Goal: Find specific page/section: Find specific page/section

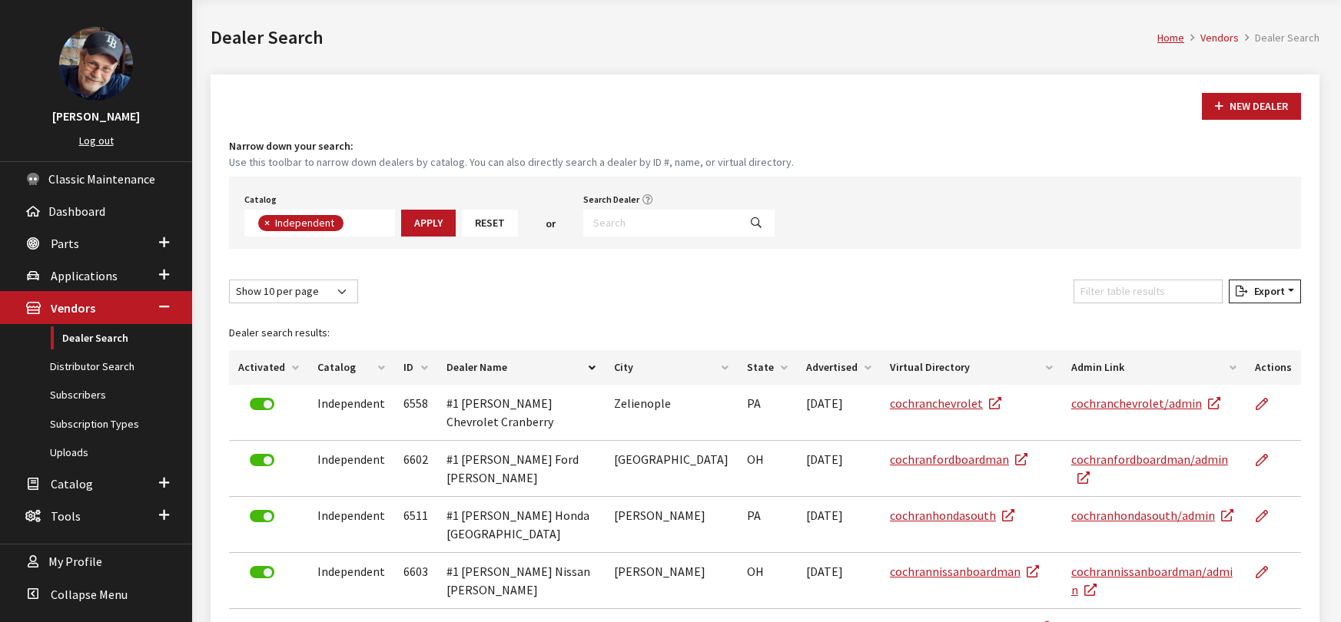
scroll to position [111, 0]
click at [73, 486] on span "Catalog" at bounding box center [72, 483] width 42 height 15
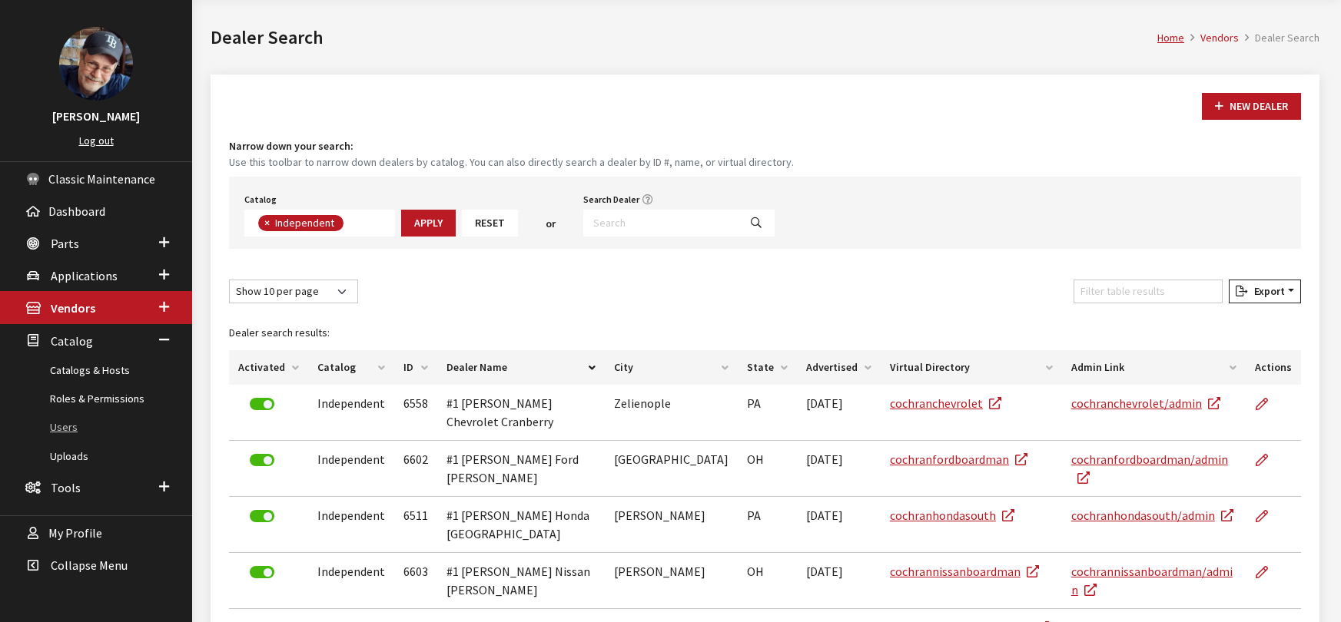
click at [58, 428] on link "Users" at bounding box center [96, 427] width 192 height 28
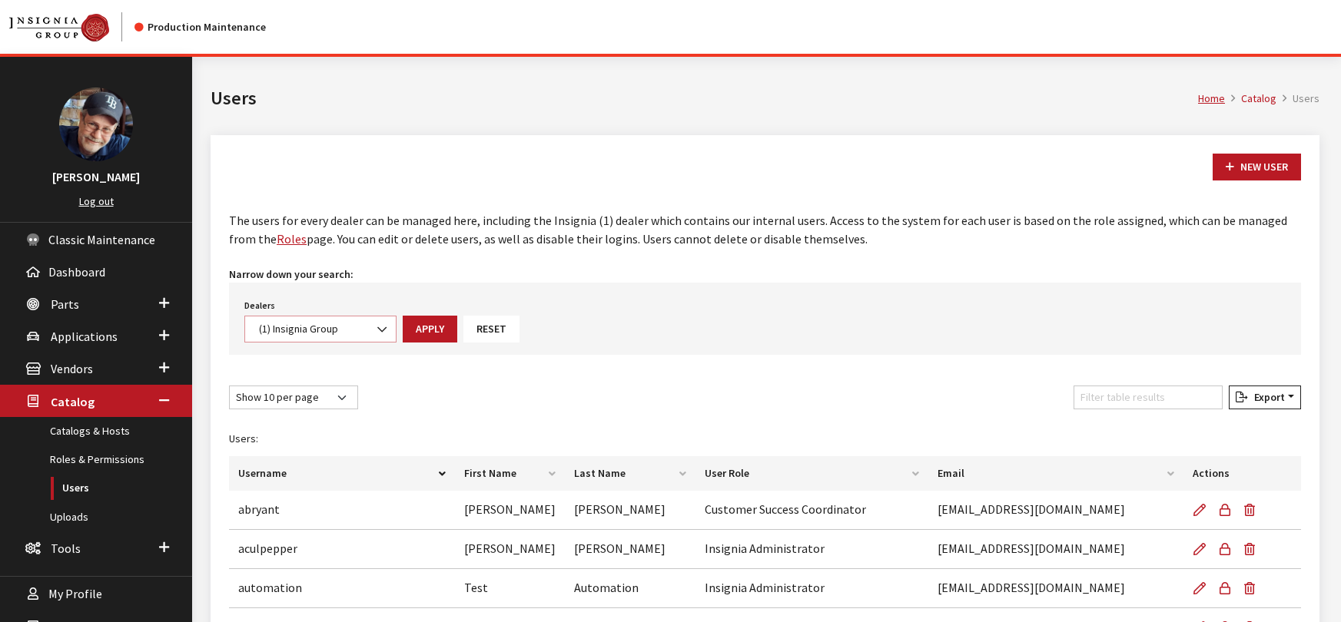
click at [335, 328] on span "(1) Insignia Group" at bounding box center [320, 329] width 132 height 16
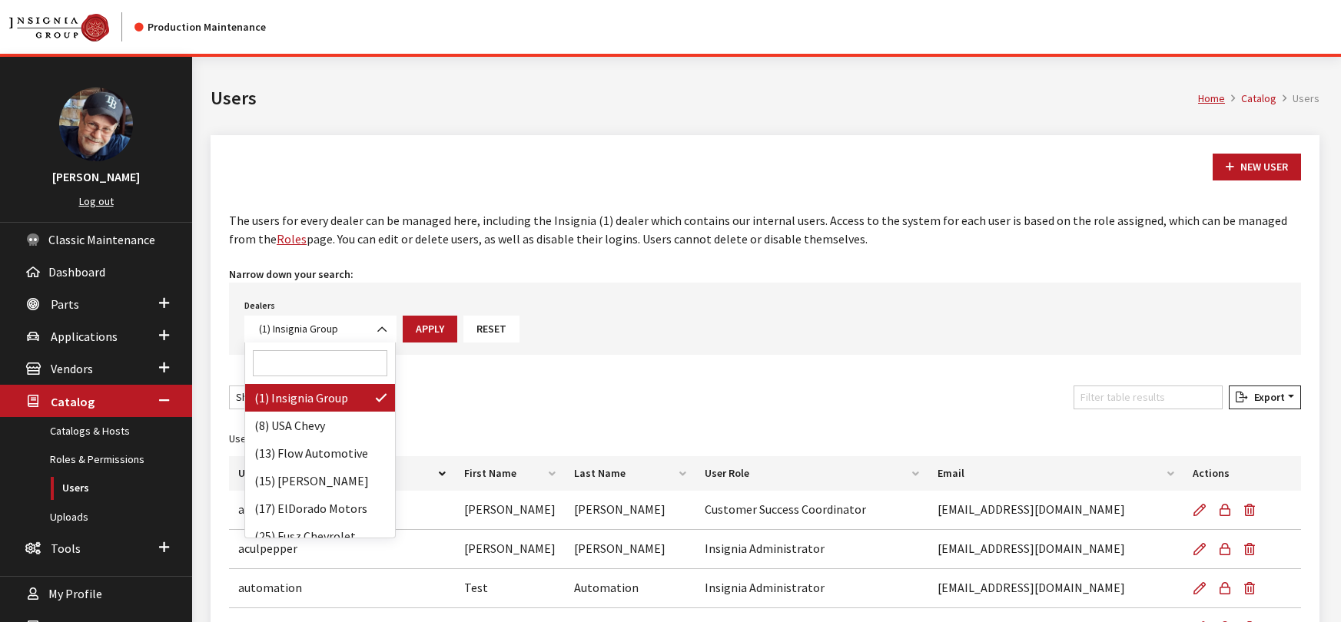
click at [307, 358] on input "Search" at bounding box center [320, 363] width 134 height 26
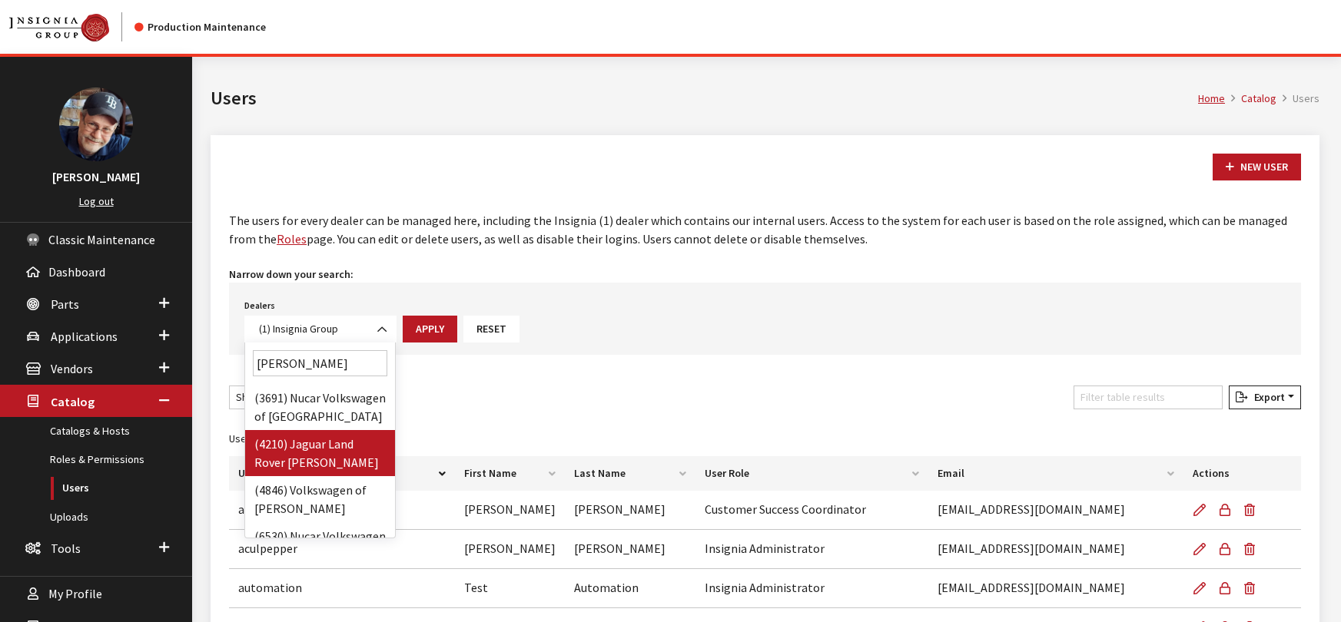
type input "[PERSON_NAME]"
select select "4210"
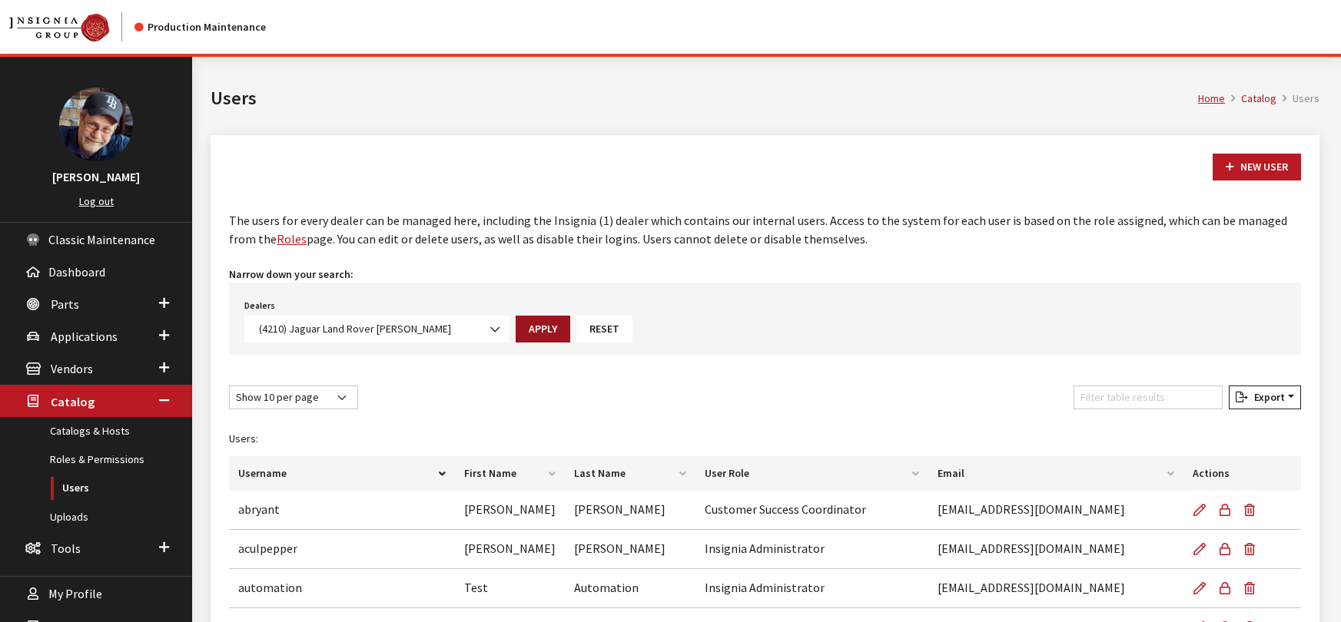
click at [516, 327] on button "Apply" at bounding box center [543, 329] width 55 height 27
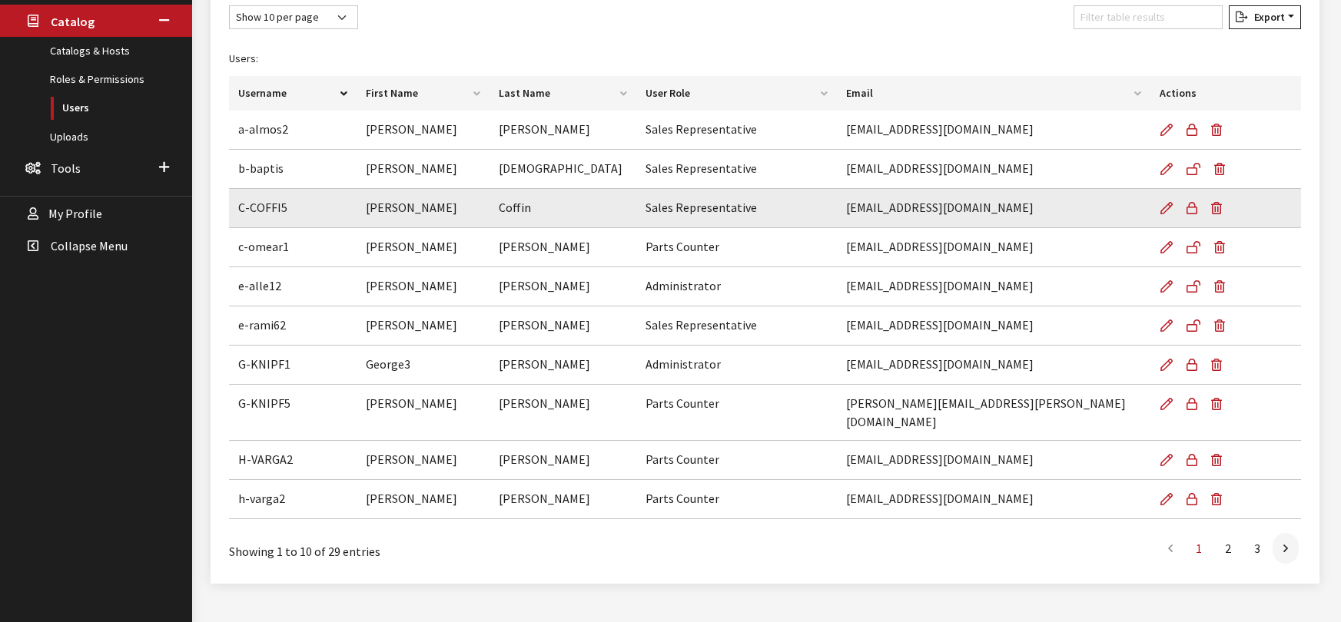
scroll to position [382, 0]
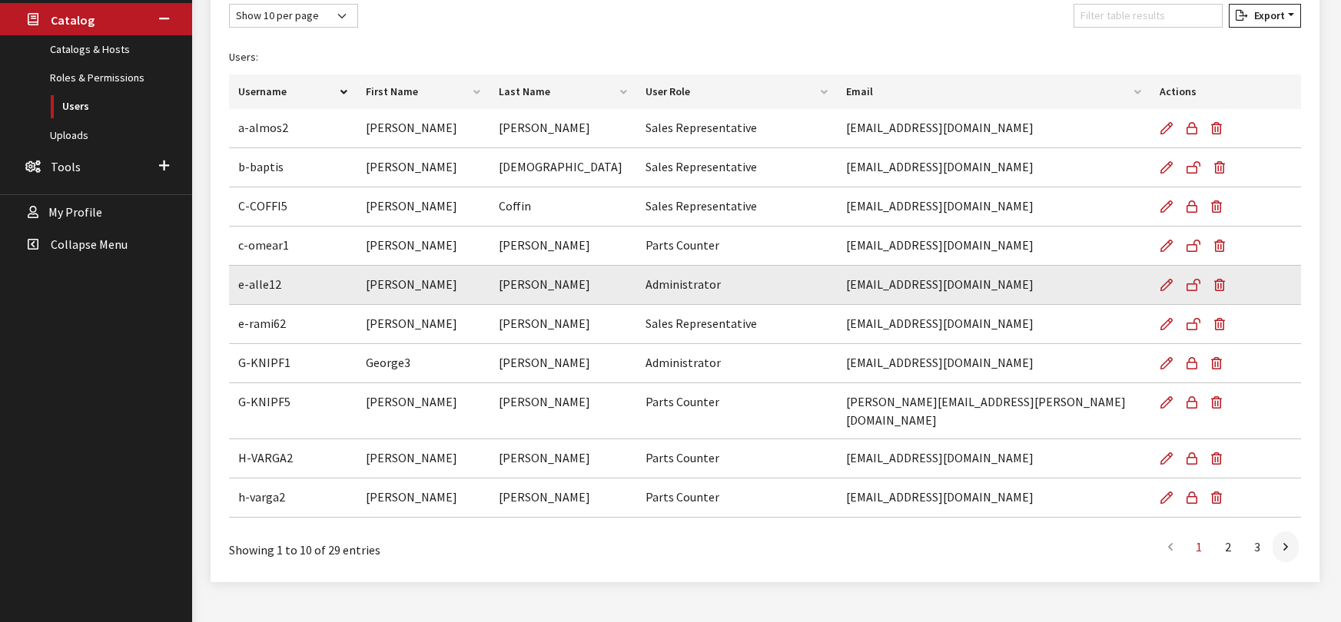
click at [455, 294] on td "[PERSON_NAME]" at bounding box center [422, 285] width 132 height 39
